Goal: Task Accomplishment & Management: Manage account settings

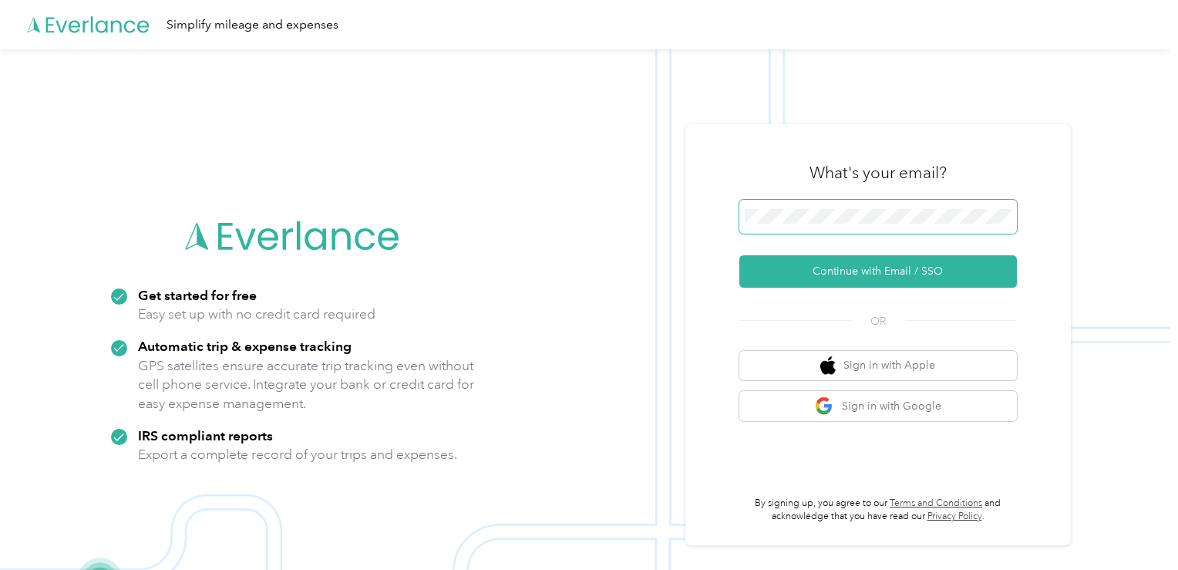
click at [739, 255] on button "Continue with Email / SSO" at bounding box center [878, 271] width 278 height 32
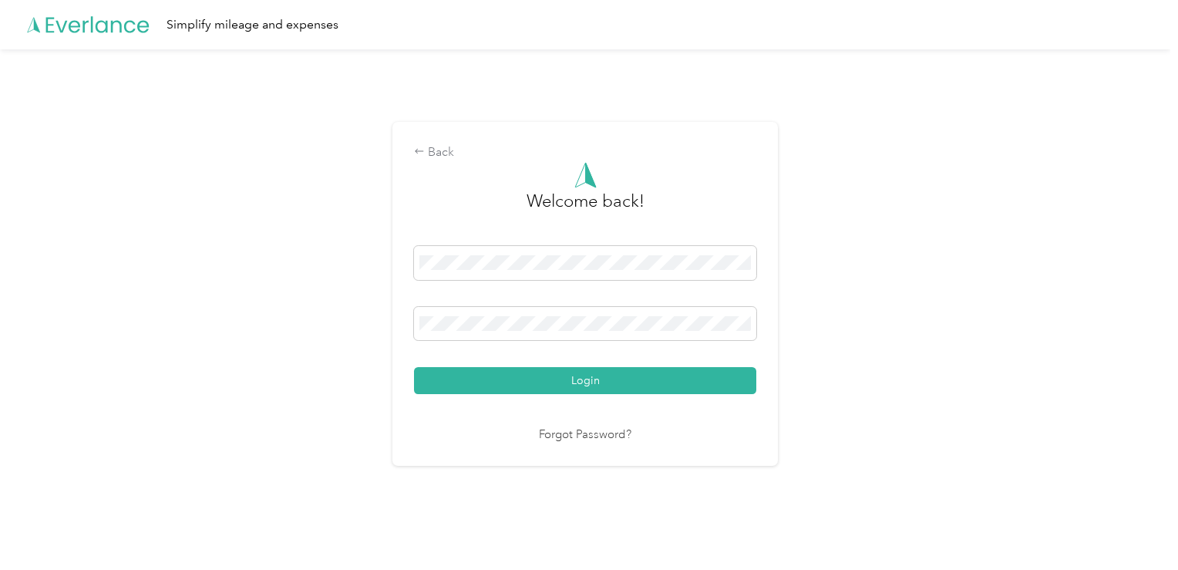
click at [700, 366] on div "Login" at bounding box center [585, 320] width 342 height 148
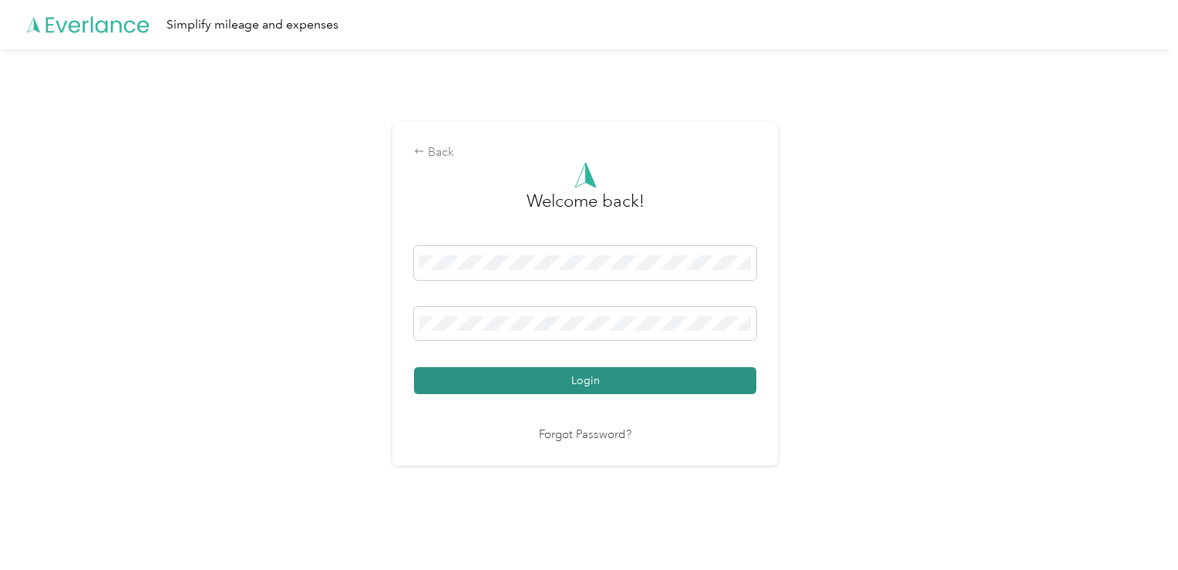
click at [686, 378] on button "Login" at bounding box center [585, 380] width 342 height 27
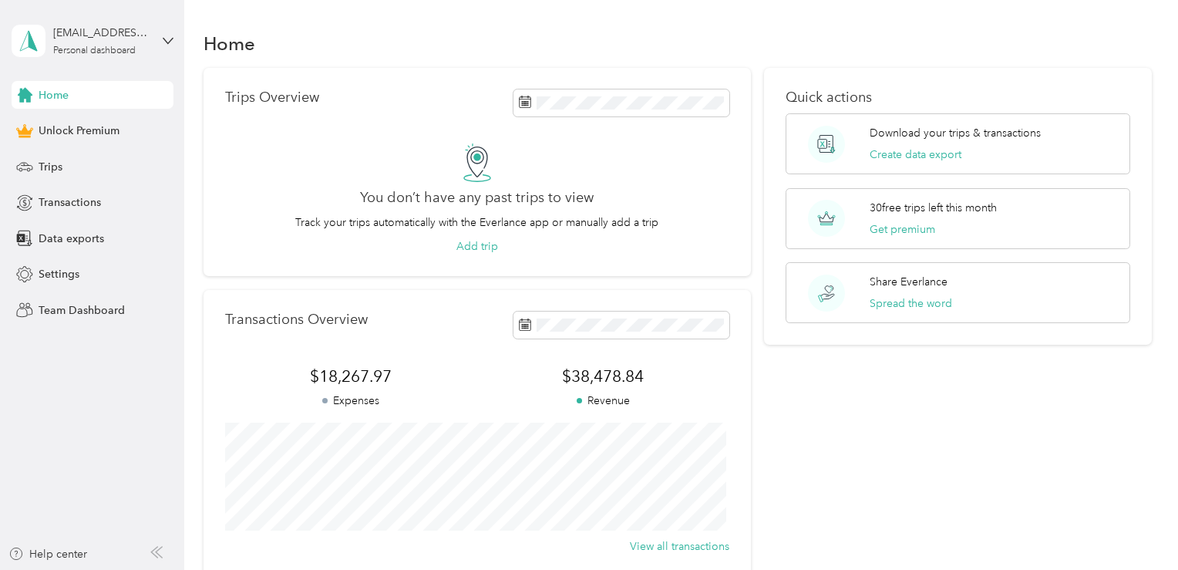
scroll to position [167, 0]
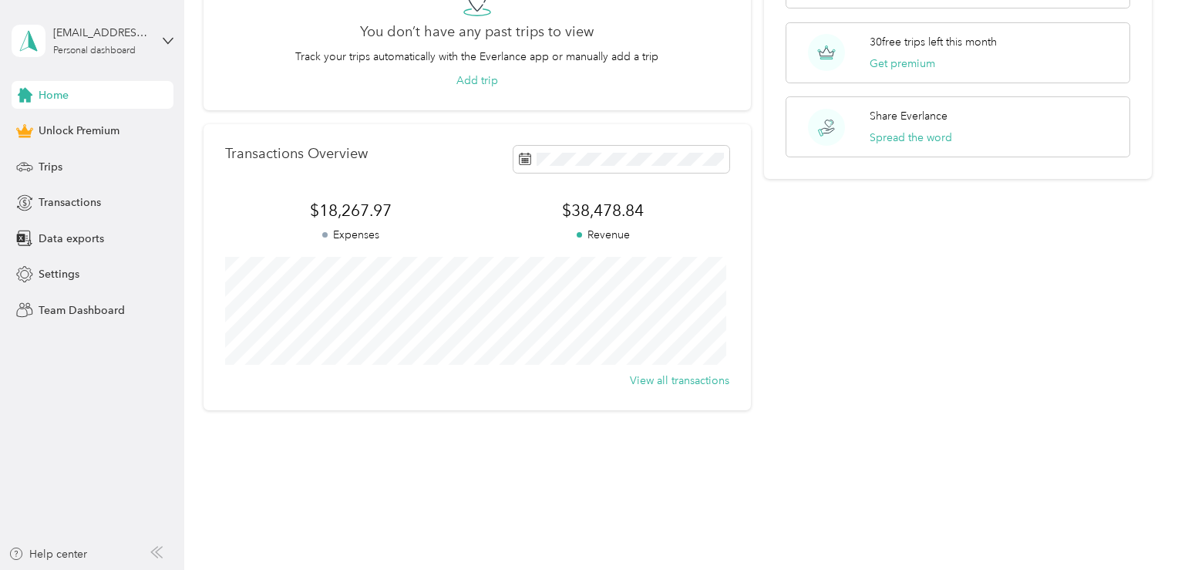
click at [143, 218] on div "Home Unlock Premium Trips Transactions Data exports Settings Team Dashboard" at bounding box center [93, 202] width 162 height 243
click at [153, 196] on div "Transactions" at bounding box center [93, 203] width 162 height 28
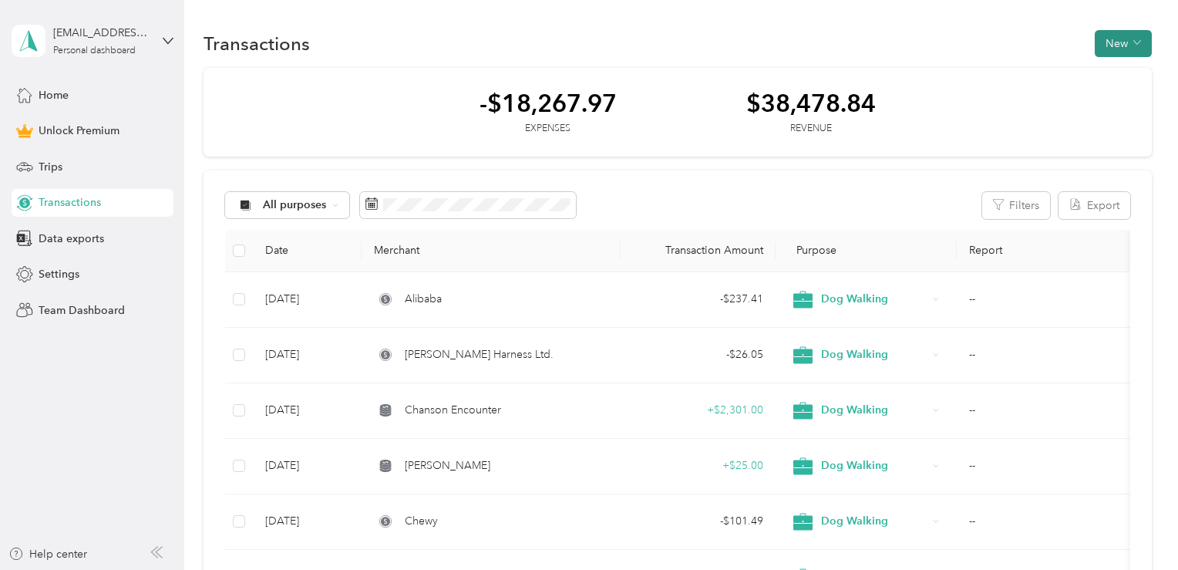
click at [1120, 47] on button "New" at bounding box center [1123, 43] width 57 height 27
click at [1122, 62] on li "Expense" at bounding box center [1106, 72] width 80 height 27
click at [1109, 79] on span "Expense" at bounding box center [1114, 73] width 42 height 16
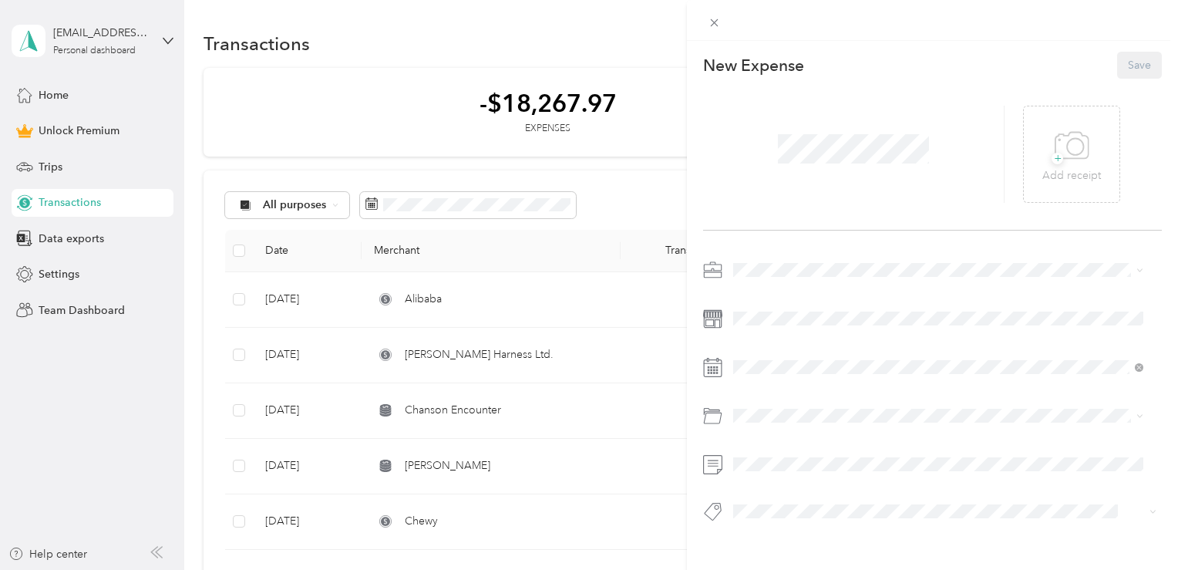
click at [804, 351] on div "Dog Walking" at bounding box center [938, 346] width 399 height 16
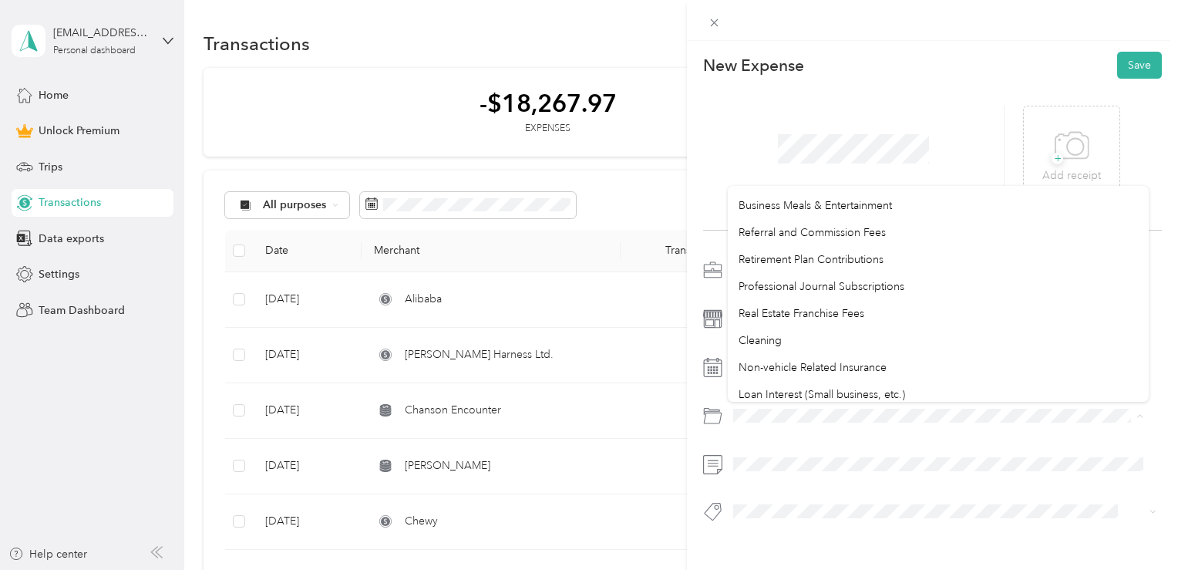
scroll to position [817, 0]
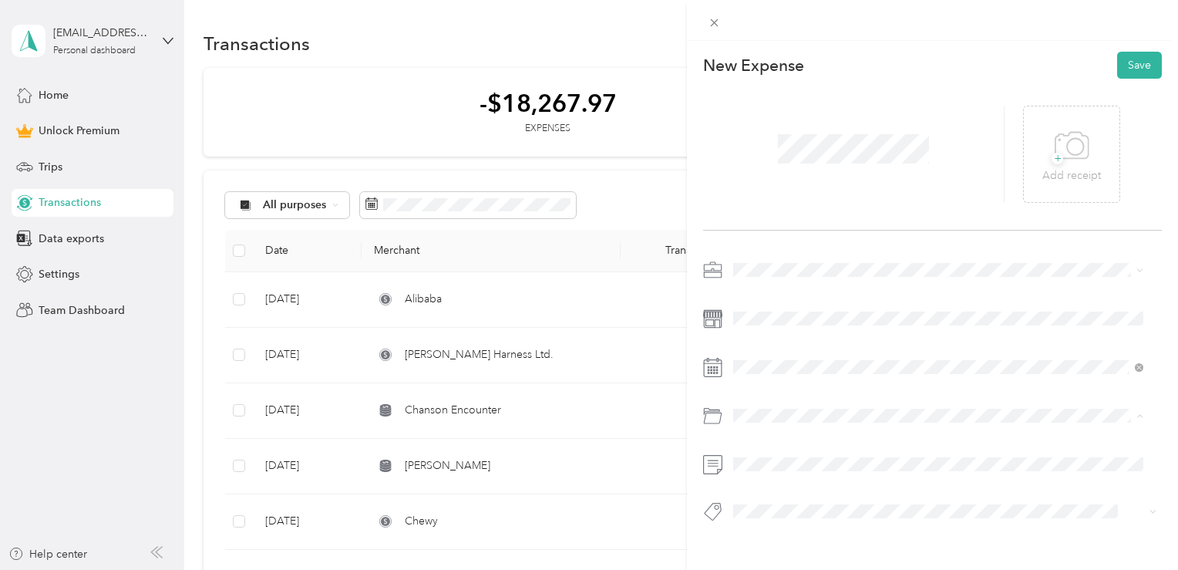
click at [766, 254] on li "Supplies" at bounding box center [938, 254] width 421 height 27
click at [513, 373] on div "This expense cannot be edited because it is either under review, approved, or p…" at bounding box center [589, 285] width 1178 height 570
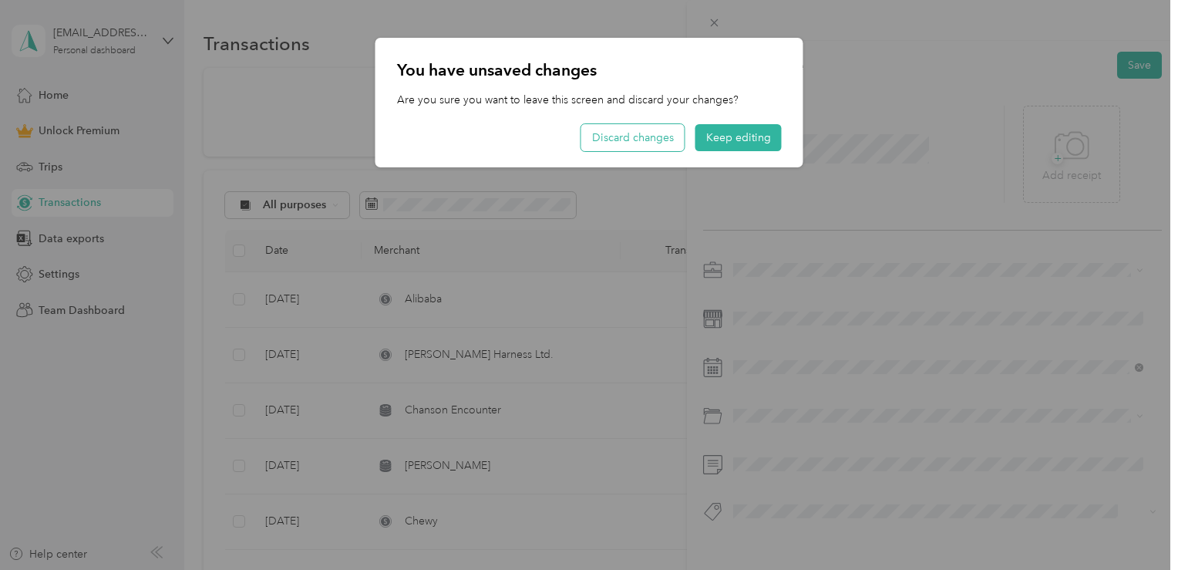
click at [625, 138] on button "Discard changes" at bounding box center [632, 137] width 103 height 27
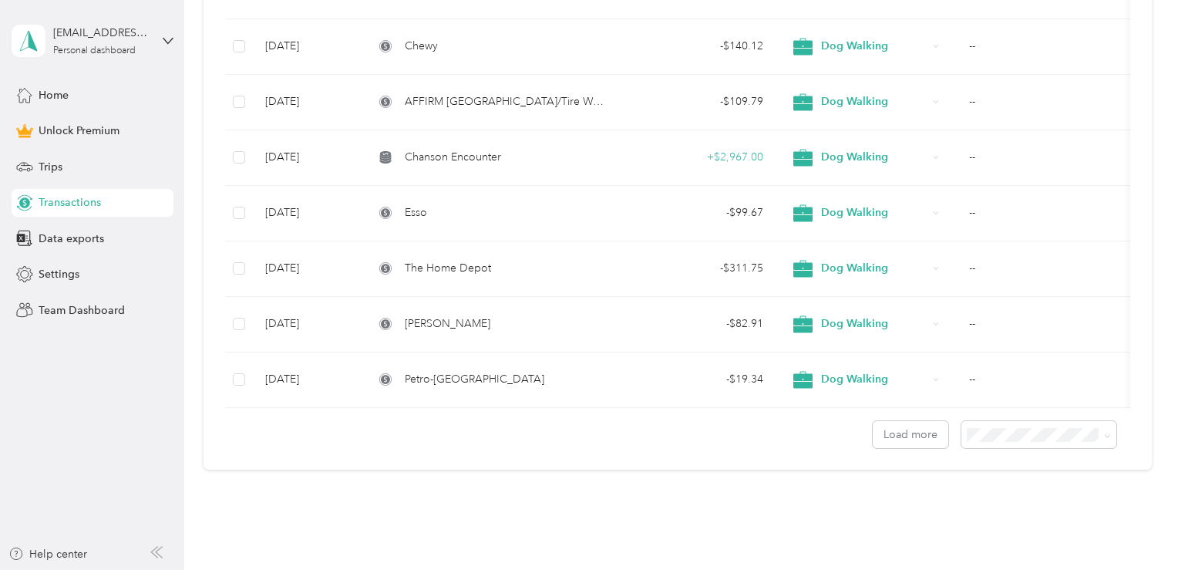
scroll to position [1308, 0]
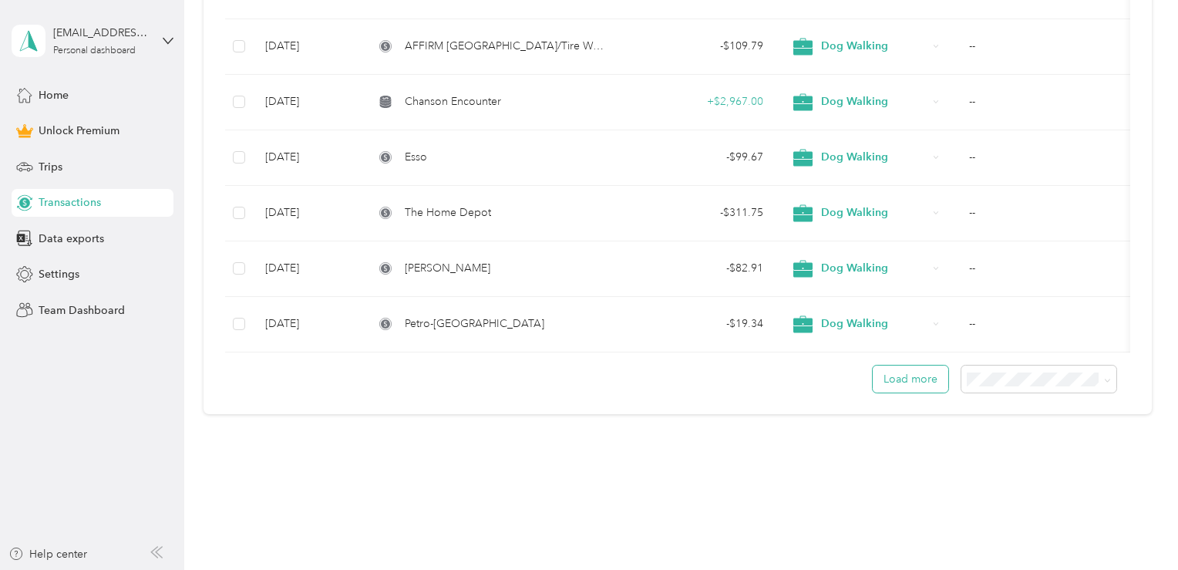
click at [912, 388] on button "Load more" at bounding box center [911, 379] width 76 height 27
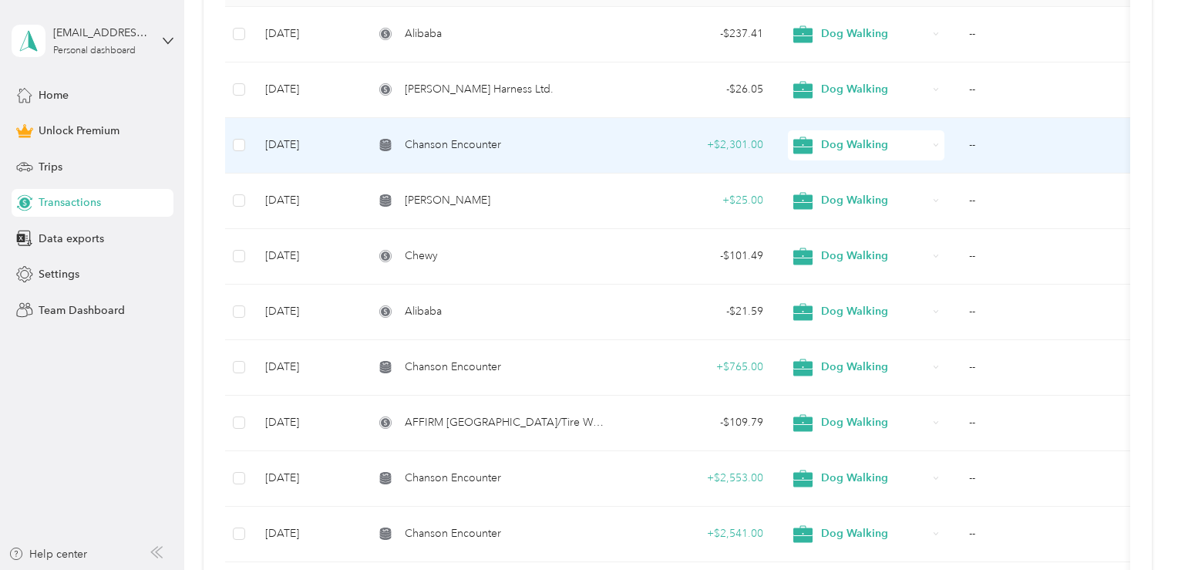
scroll to position [0, 0]
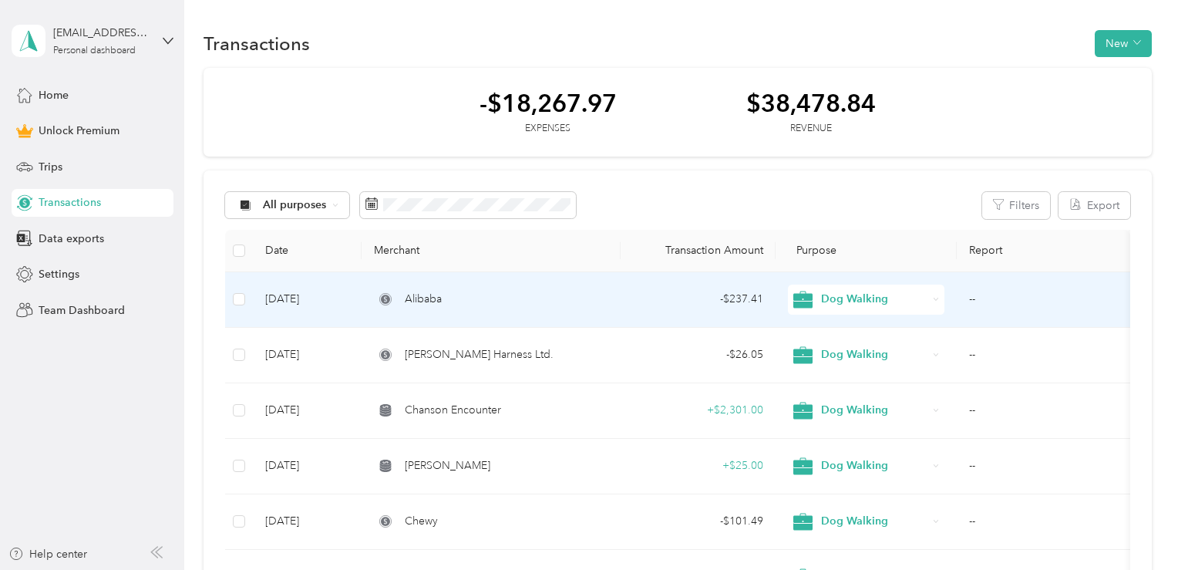
click at [490, 326] on td "Alibaba" at bounding box center [491, 300] width 259 height 56
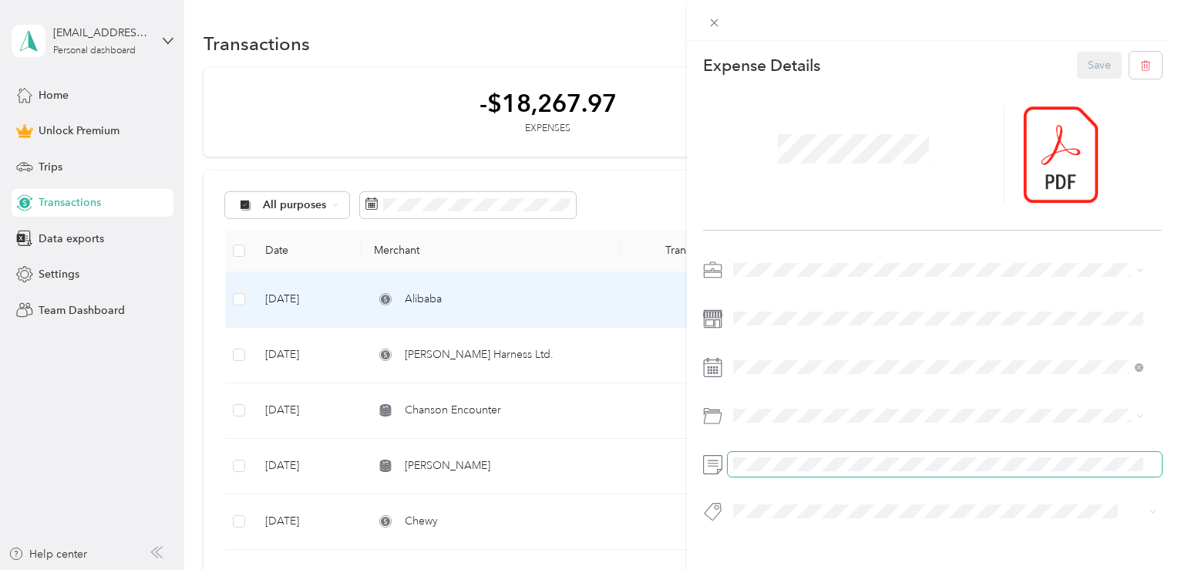
click at [733, 464] on span at bounding box center [945, 464] width 434 height 25
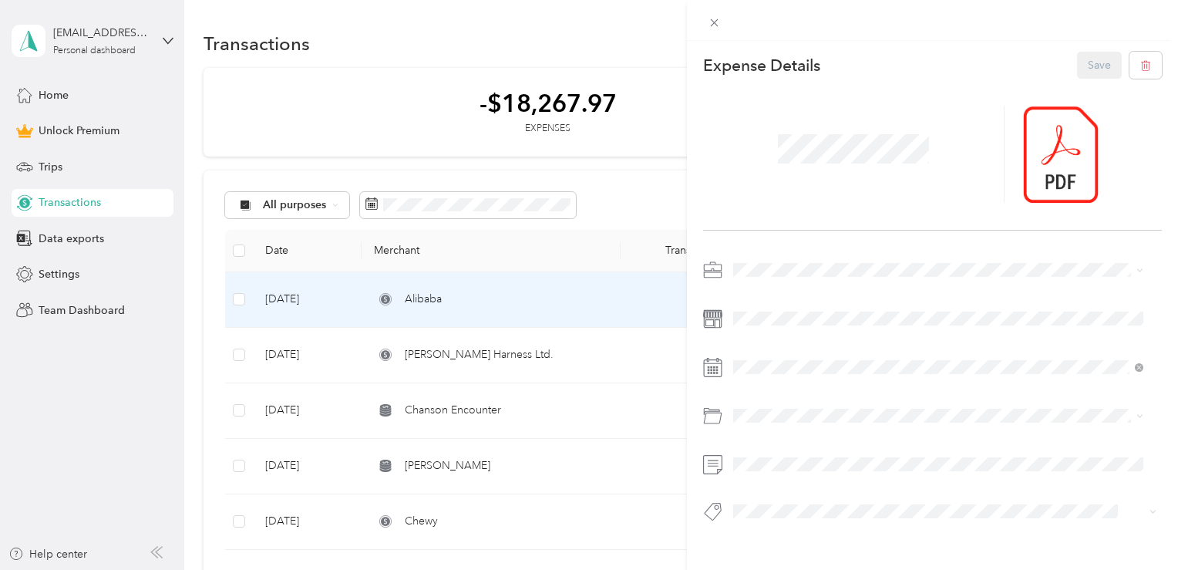
click at [625, 136] on div "This expense cannot be edited because it is either under review, approved, or p…" at bounding box center [589, 285] width 1178 height 570
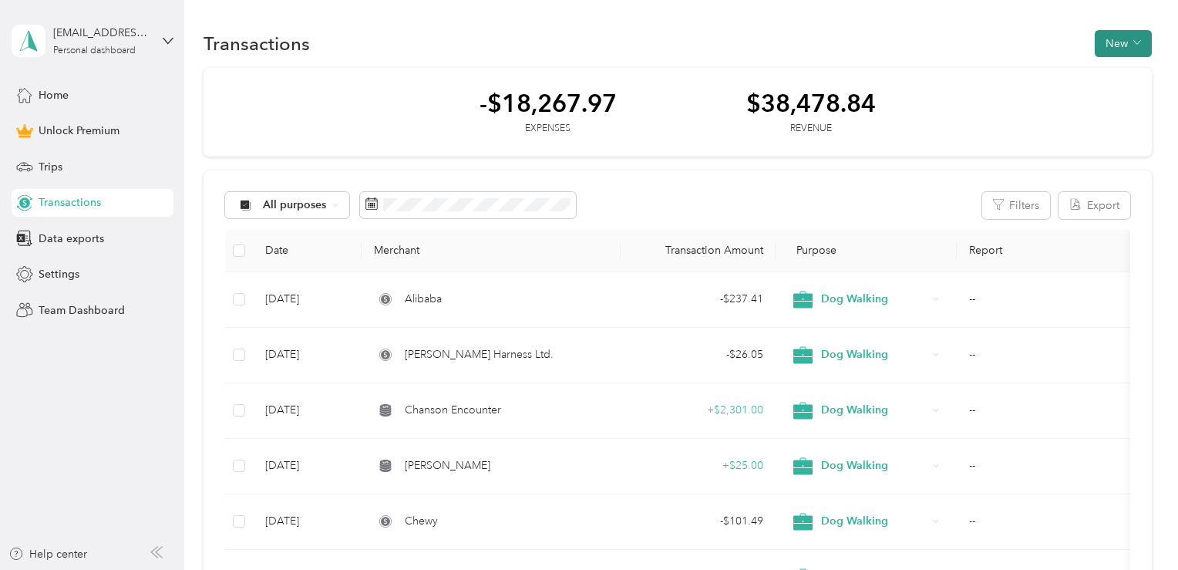
click at [1110, 39] on button "New" at bounding box center [1123, 43] width 57 height 27
click at [1117, 72] on span "Expense" at bounding box center [1114, 73] width 42 height 16
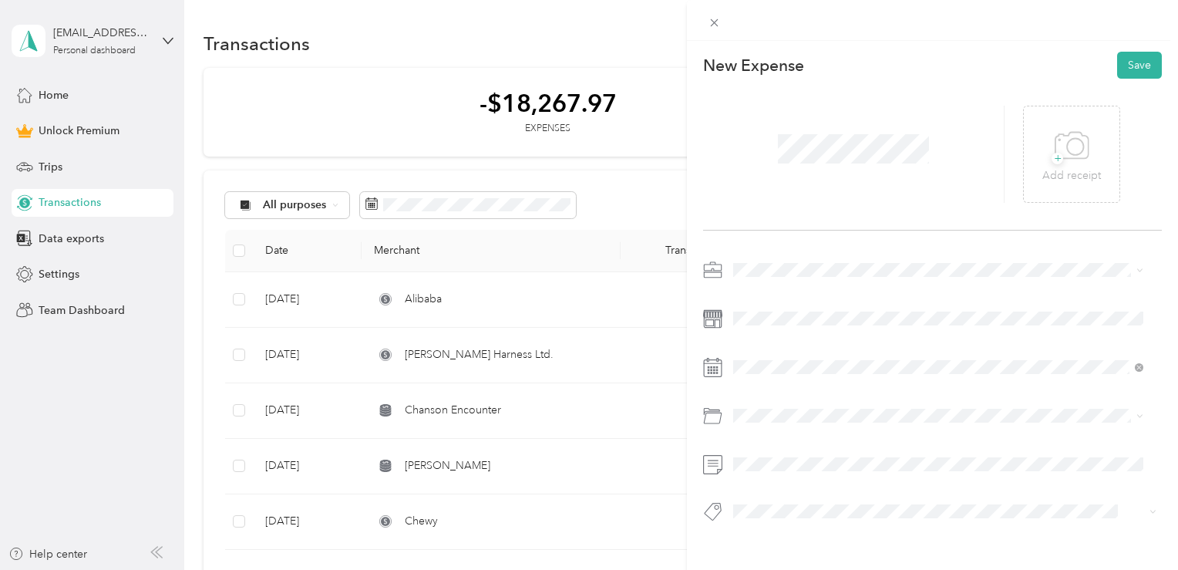
click at [785, 356] on li "Dog Walking" at bounding box center [938, 351] width 421 height 27
click at [1056, 150] on icon at bounding box center [1072, 146] width 35 height 42
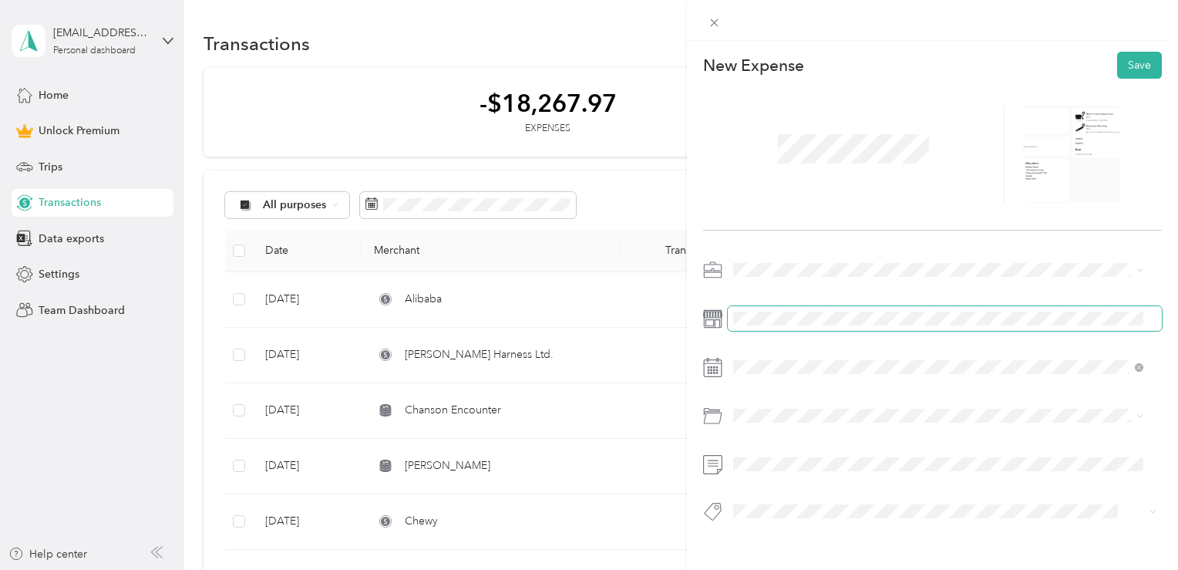
click at [794, 310] on span at bounding box center [945, 318] width 434 height 25
click at [818, 325] on span at bounding box center [945, 318] width 434 height 25
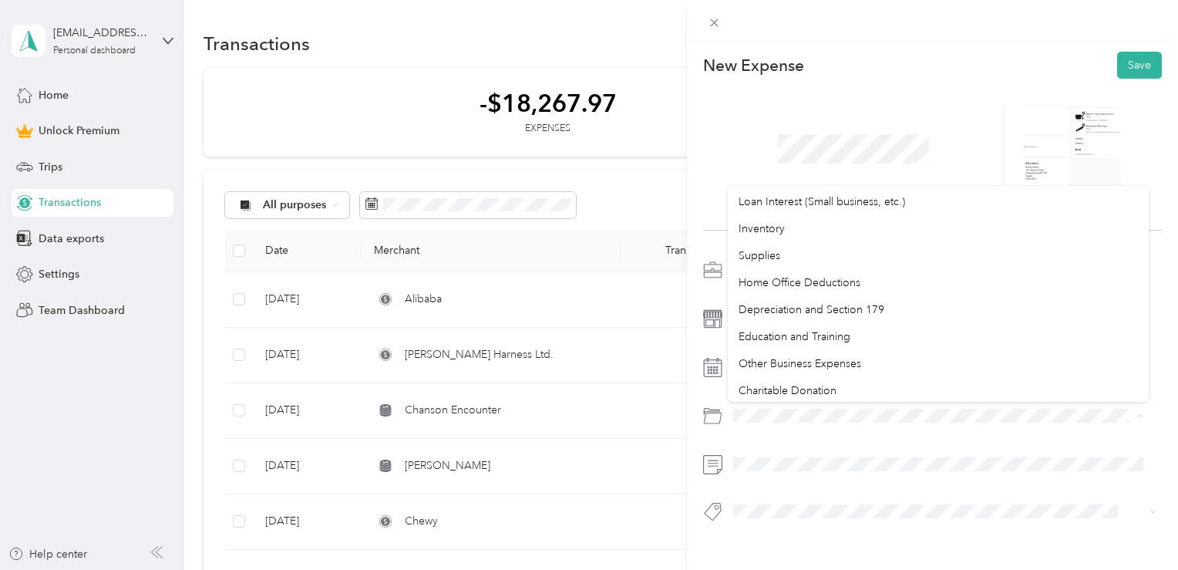
scroll to position [817, 0]
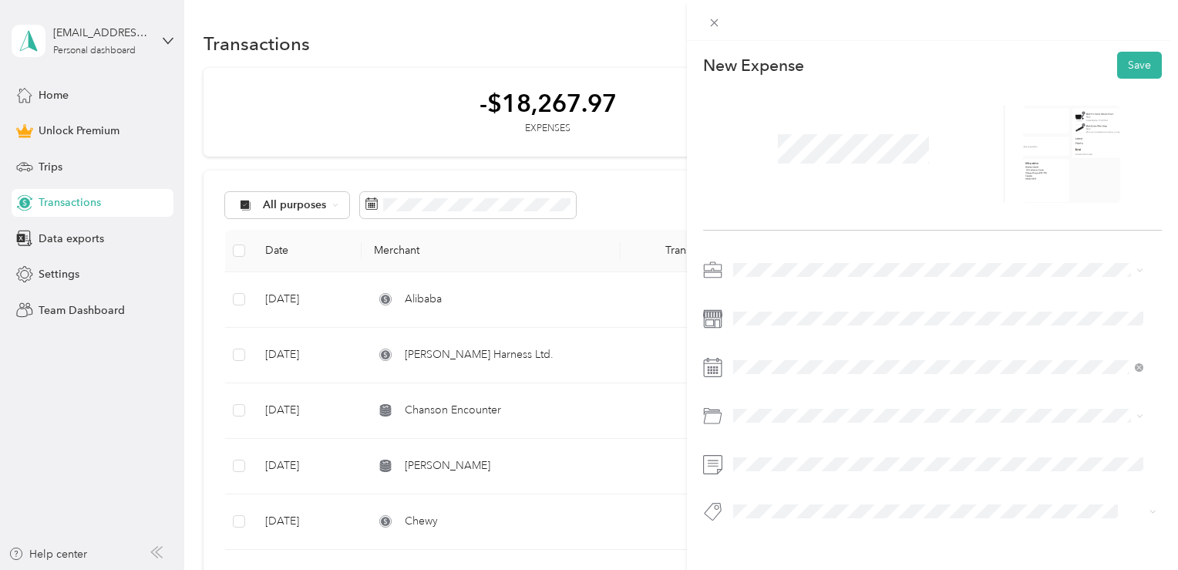
click at [769, 253] on span "Supplies" at bounding box center [760, 254] width 42 height 13
click at [1125, 61] on button "Save" at bounding box center [1139, 65] width 45 height 27
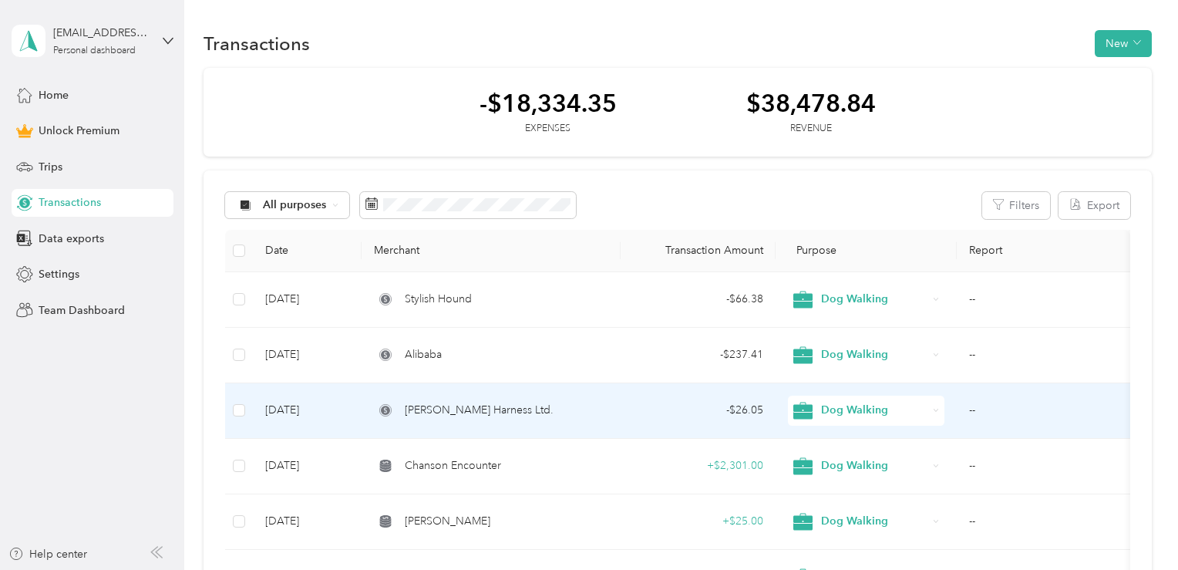
click at [587, 387] on td "[PERSON_NAME] Harness Ltd." at bounding box center [491, 411] width 259 height 56
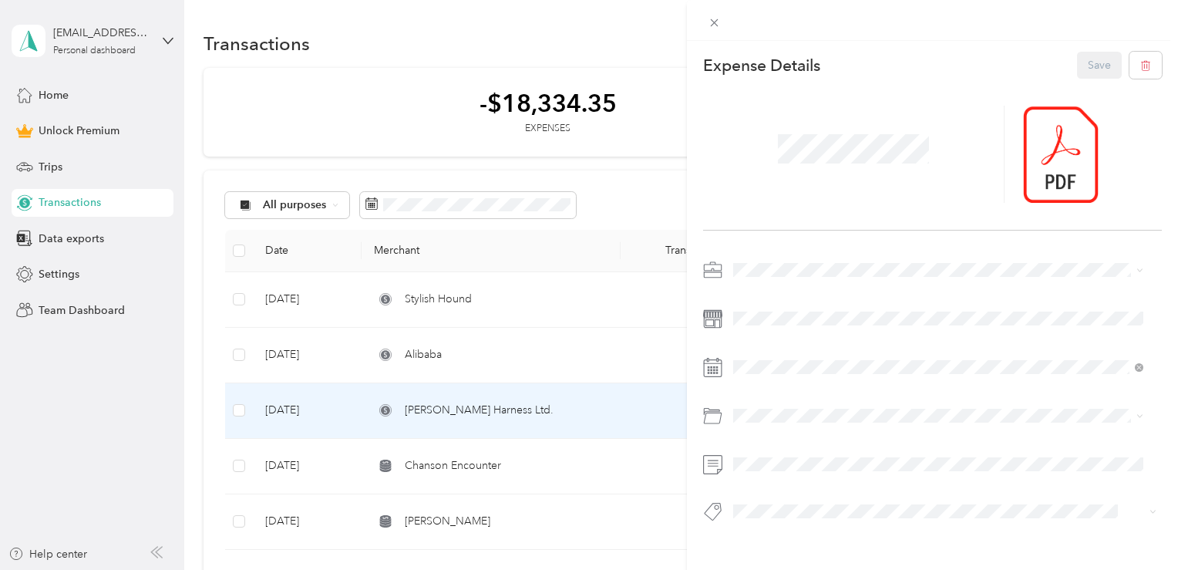
click at [535, 435] on div "This expense cannot be edited because it is either under review, approved, or p…" at bounding box center [589, 285] width 1178 height 570
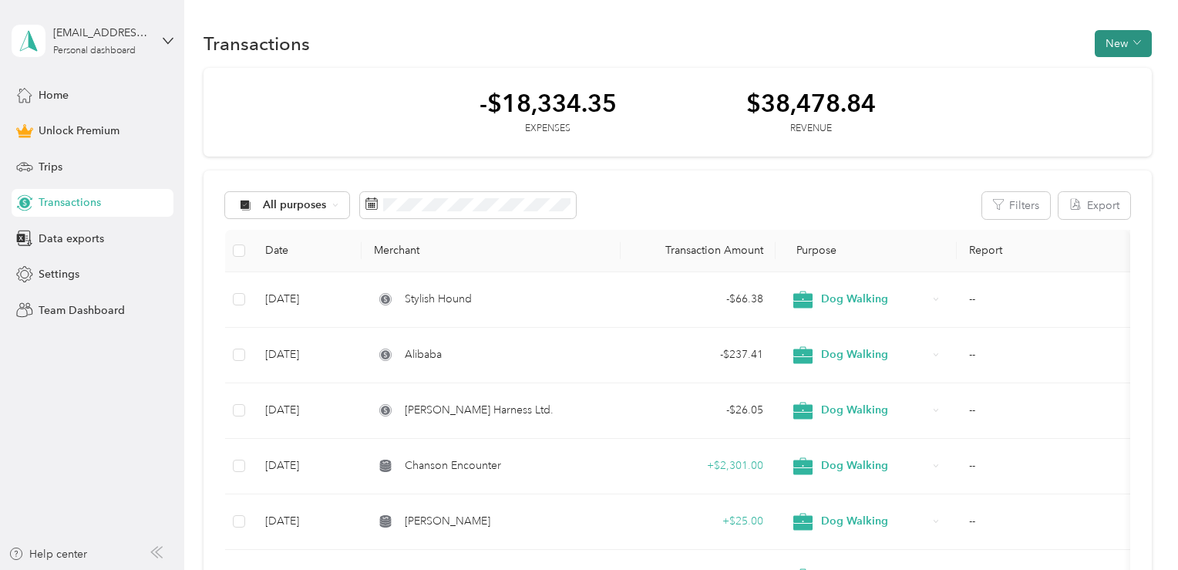
click at [1115, 45] on button "New" at bounding box center [1123, 43] width 57 height 27
click at [1106, 70] on span "Expense" at bounding box center [1114, 73] width 42 height 16
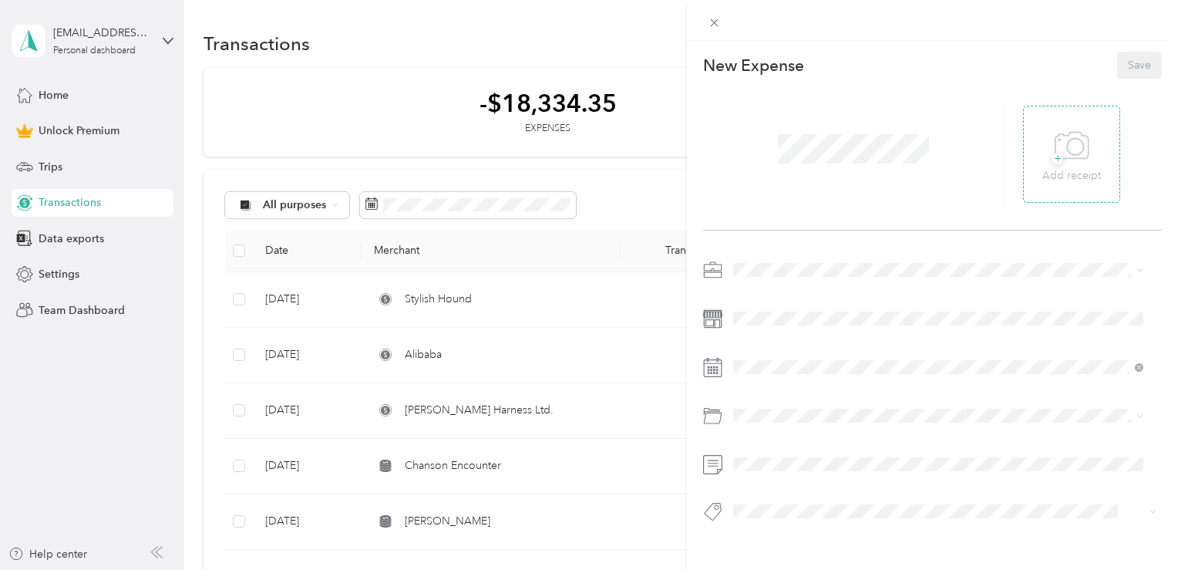
click at [1035, 153] on div "+ Add receipt" at bounding box center [1071, 154] width 97 height 97
click at [1070, 160] on icon at bounding box center [1072, 146] width 35 height 42
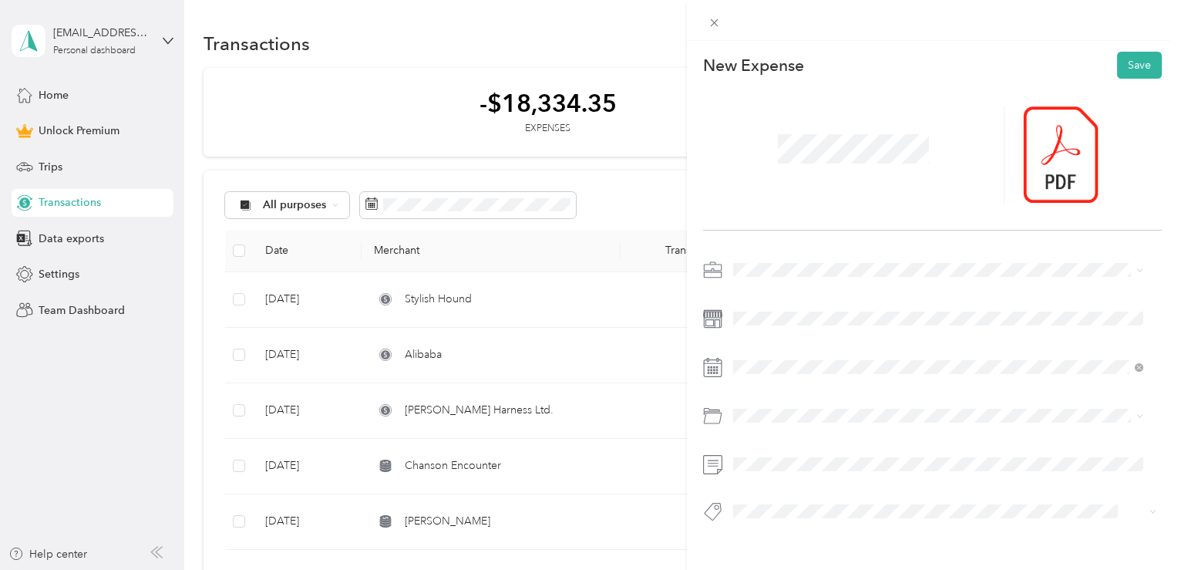
click at [834, 133] on span at bounding box center [854, 149] width 162 height 40
click at [772, 345] on span "Dog Walking" at bounding box center [771, 351] width 64 height 13
click at [771, 477] on span "Supplies" at bounding box center [760, 477] width 42 height 13
click at [1127, 65] on button "Save" at bounding box center [1139, 65] width 45 height 27
